Goal: Task Accomplishment & Management: Manage account settings

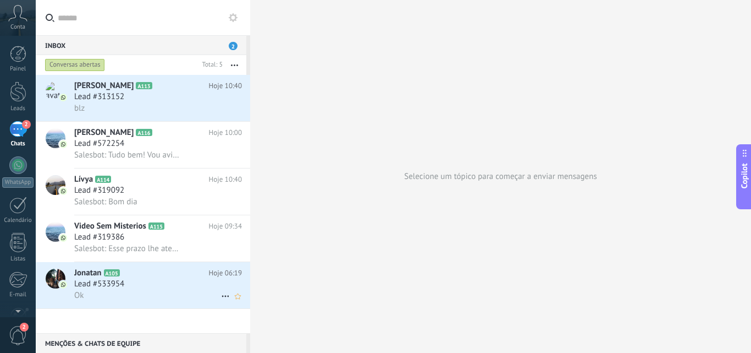
scroll to position [17, 0]
click at [149, 281] on div "Lead #533954" at bounding box center [158, 283] width 168 height 11
click at [127, 280] on h3 "Lead #533954" at bounding box center [102, 283] width 56 height 11
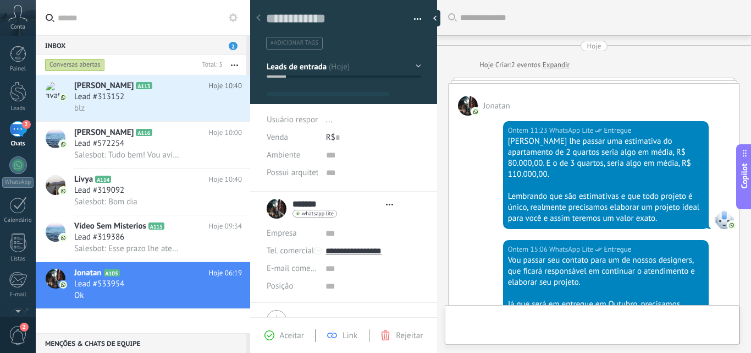
click at [396, 337] on span "Rejeitar" at bounding box center [409, 335] width 27 height 10
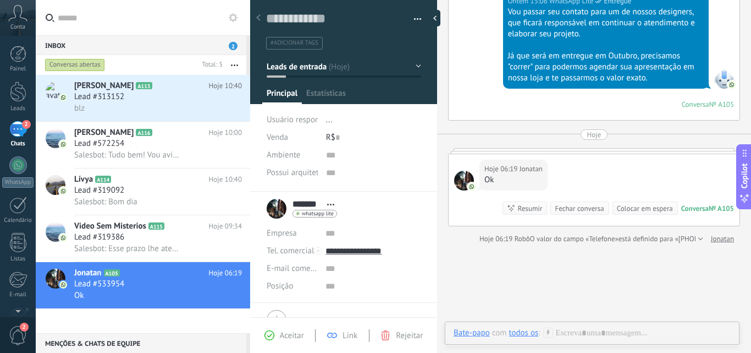
scroll to position [248, 0]
click at [410, 341] on div "Aceitar Link Rejeitar" at bounding box center [344, 335] width 182 height 13
click at [403, 335] on span "Rejeitar" at bounding box center [409, 335] width 27 height 10
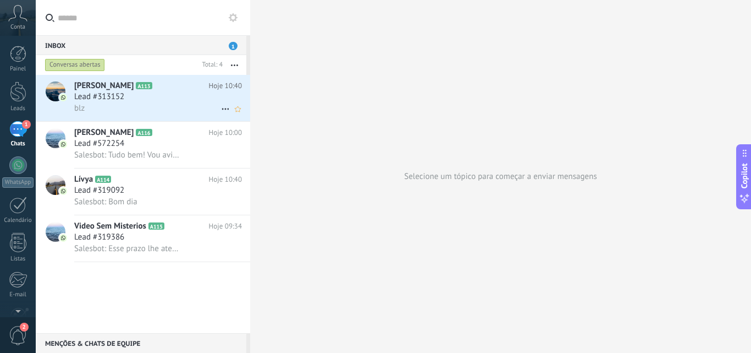
click at [133, 97] on div "Lead #313152" at bounding box center [158, 96] width 168 height 11
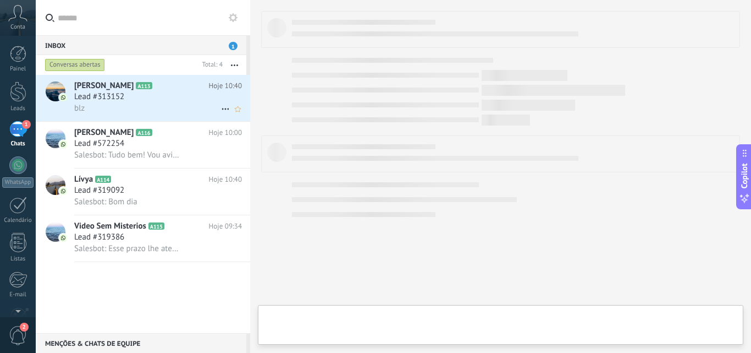
click at [133, 97] on div "Lead #313152" at bounding box center [158, 96] width 168 height 11
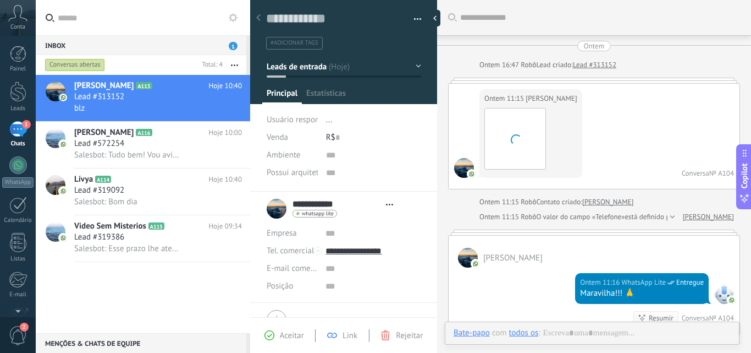
click at [407, 338] on span "Rejeitar" at bounding box center [409, 335] width 27 height 10
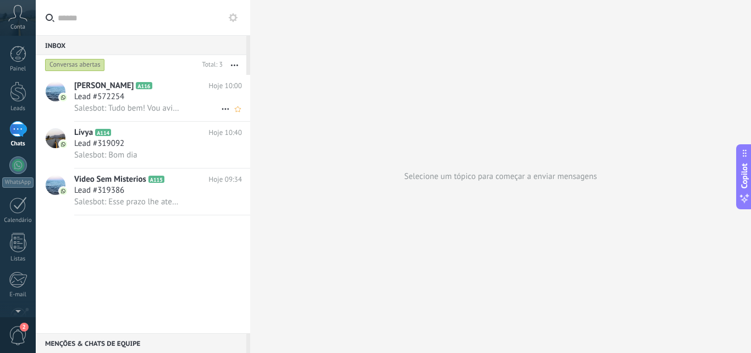
click at [150, 87] on h2 "SILVIA A116" at bounding box center [141, 85] width 135 height 11
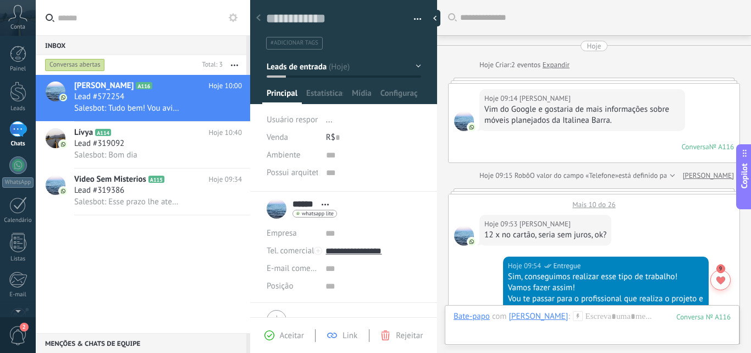
scroll to position [812, 0]
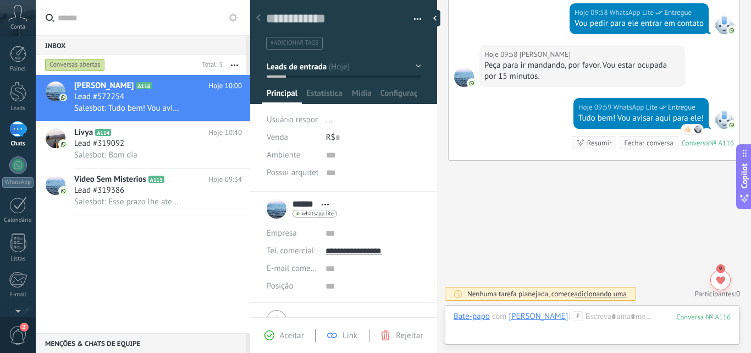
click at [405, 336] on span "Rejeitar" at bounding box center [409, 335] width 27 height 10
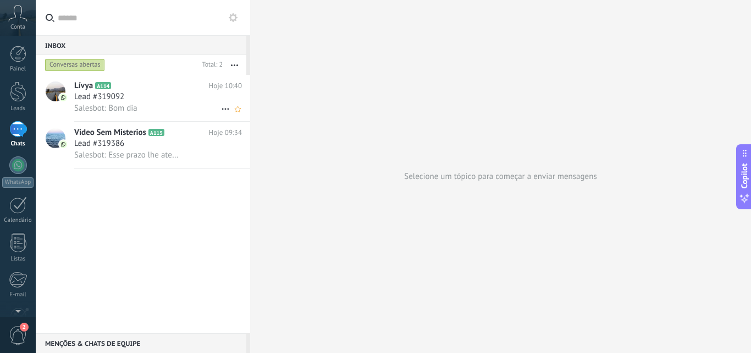
click at [163, 96] on div "Lead #319092" at bounding box center [158, 96] width 168 height 11
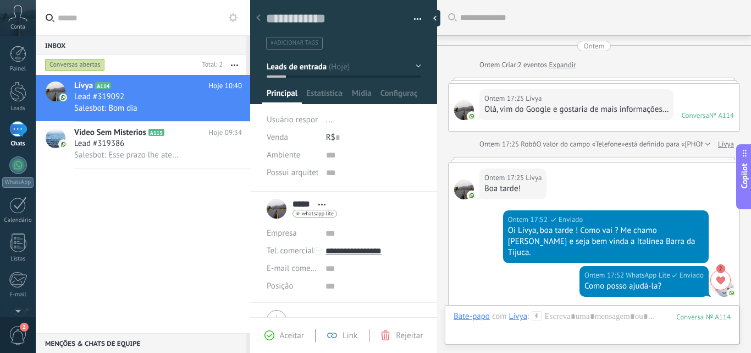
scroll to position [596, 0]
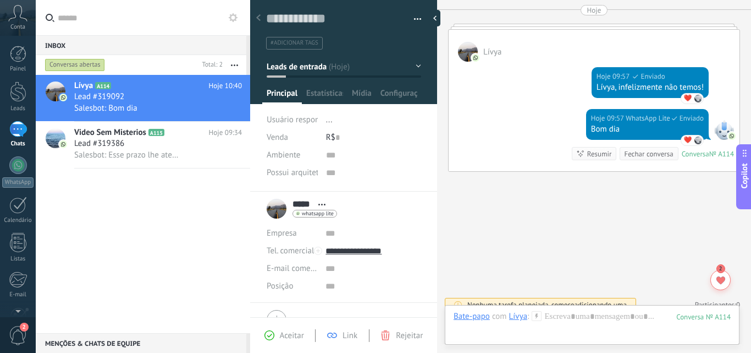
click at [405, 335] on span "Rejeitar" at bounding box center [409, 335] width 27 height 10
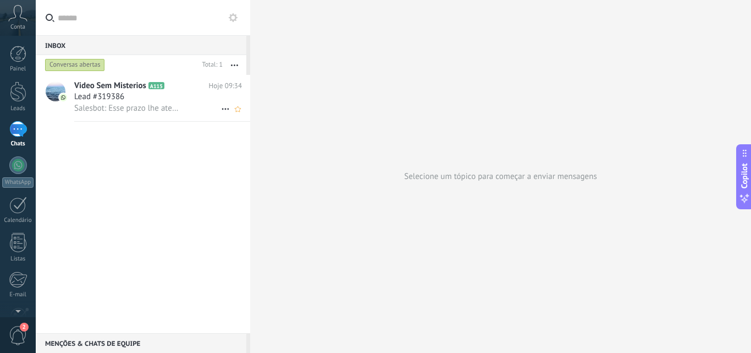
click at [170, 98] on div "Lead #319386" at bounding box center [158, 96] width 168 height 11
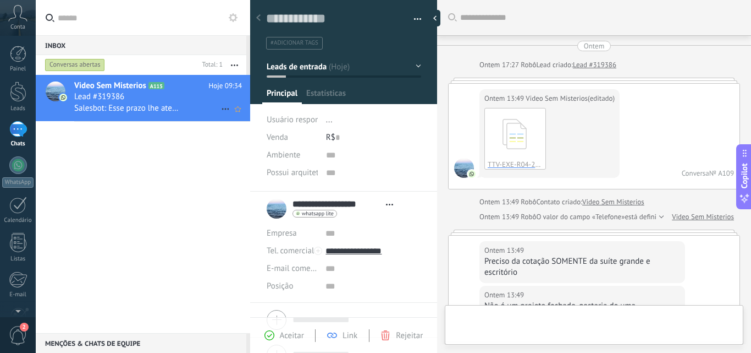
type textarea "**********"
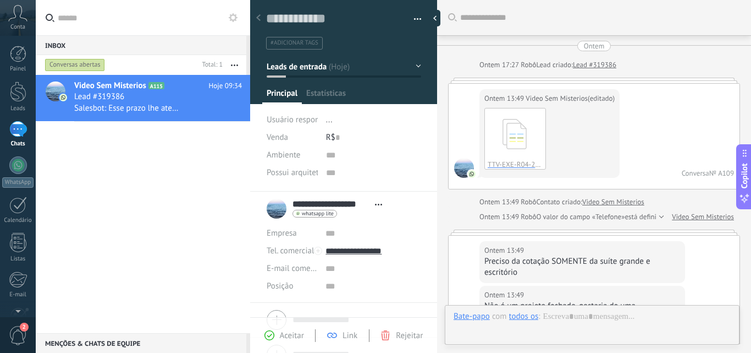
click at [406, 335] on span "Rejeitar" at bounding box center [409, 335] width 27 height 10
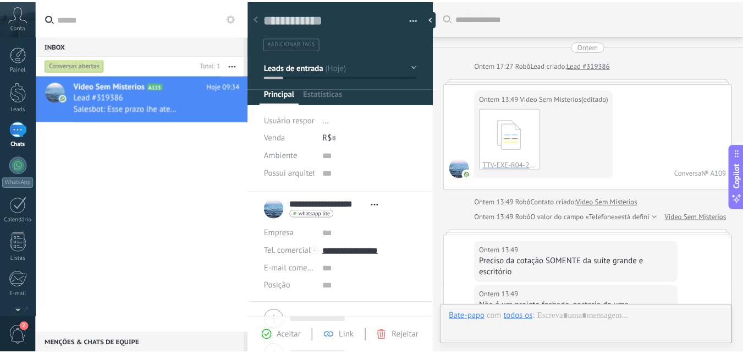
scroll to position [17, 0]
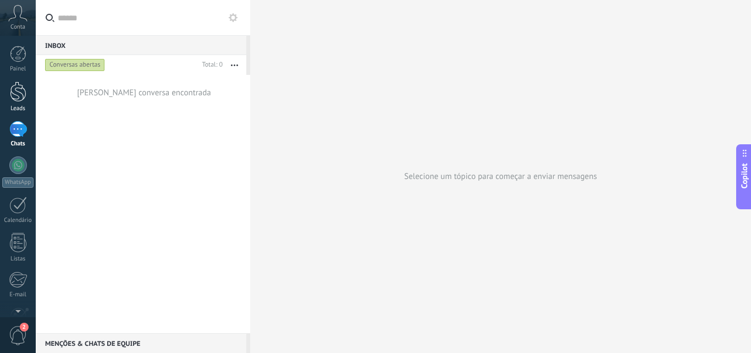
click at [22, 91] on div at bounding box center [18, 91] width 17 height 20
